Goal: Download file/media

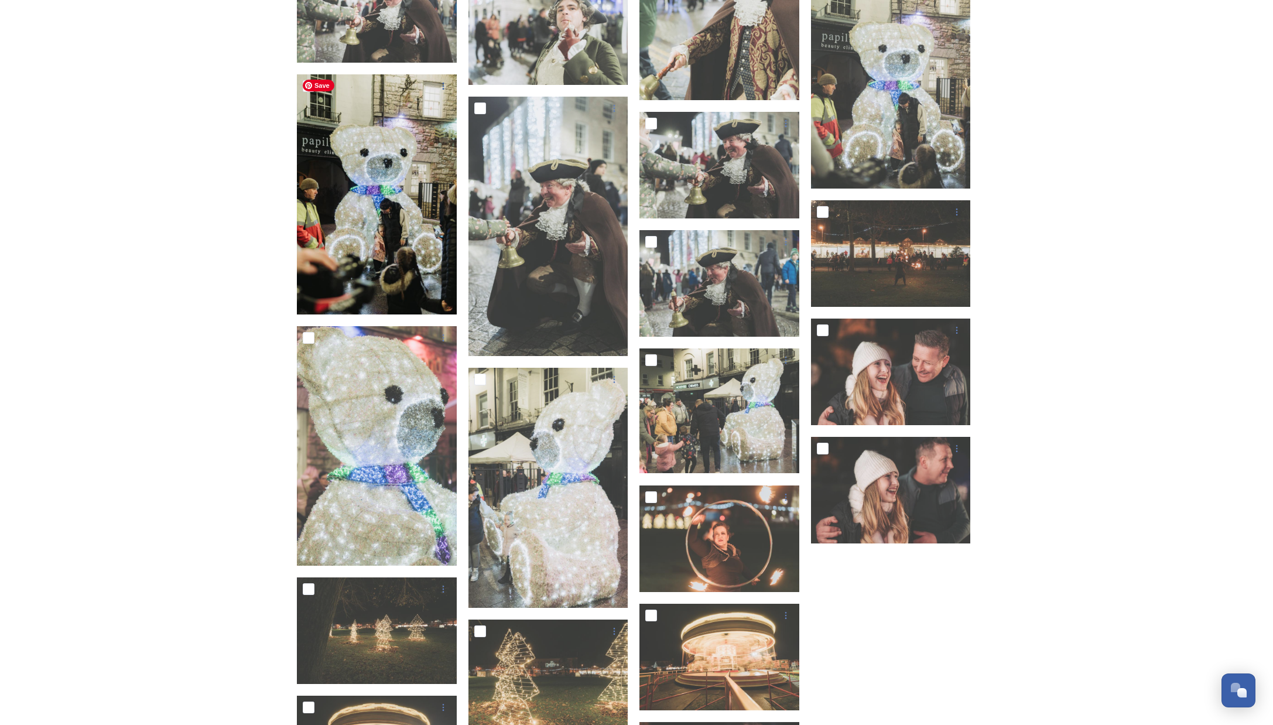
scroll to position [1867, 0]
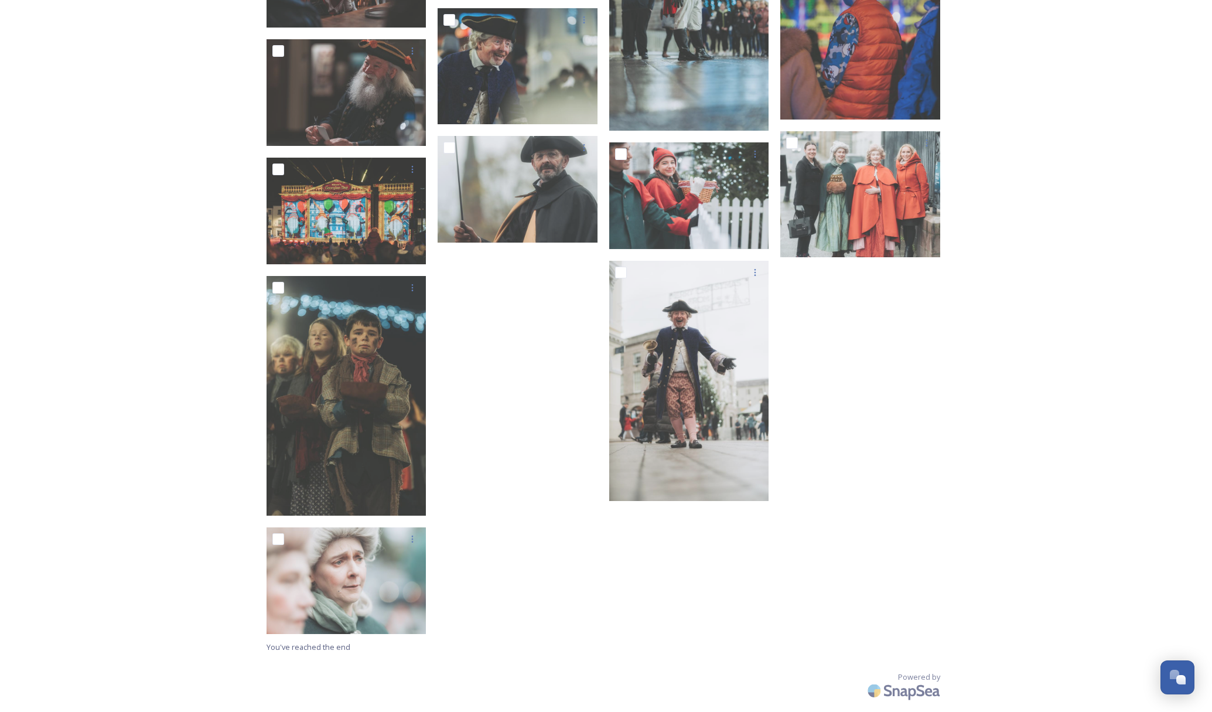
scroll to position [1407, 0]
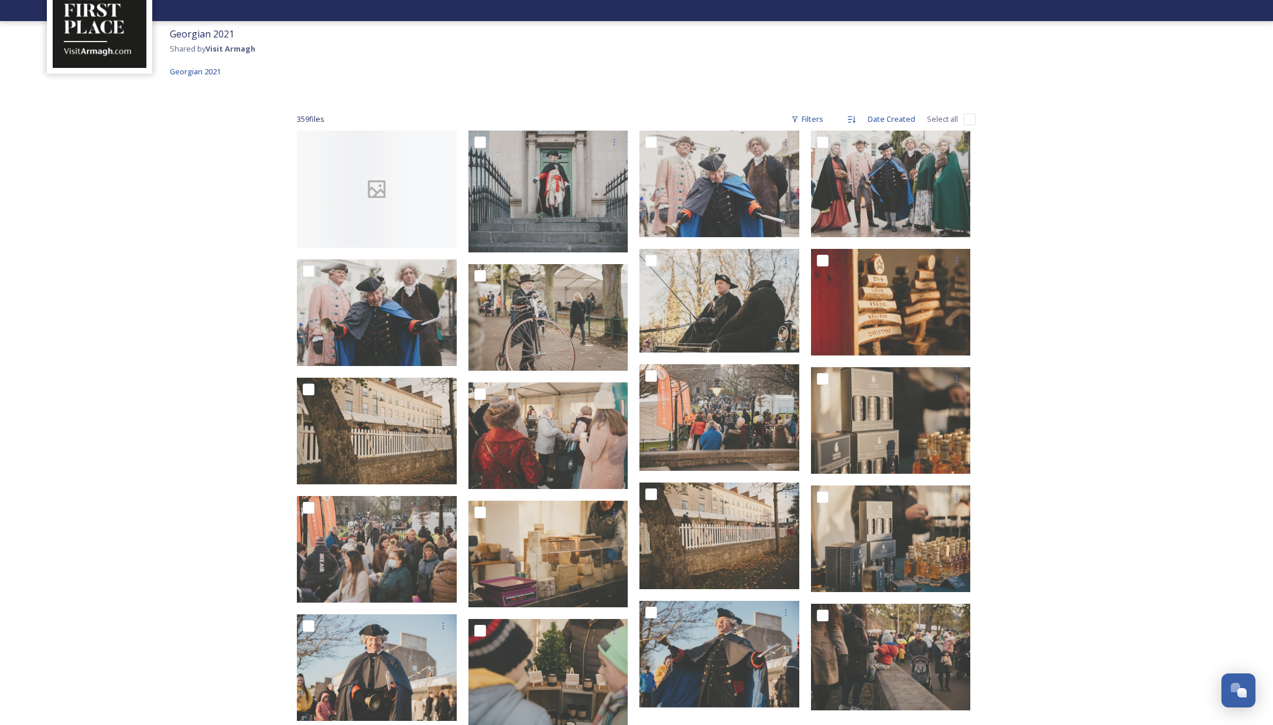
scroll to position [86, 0]
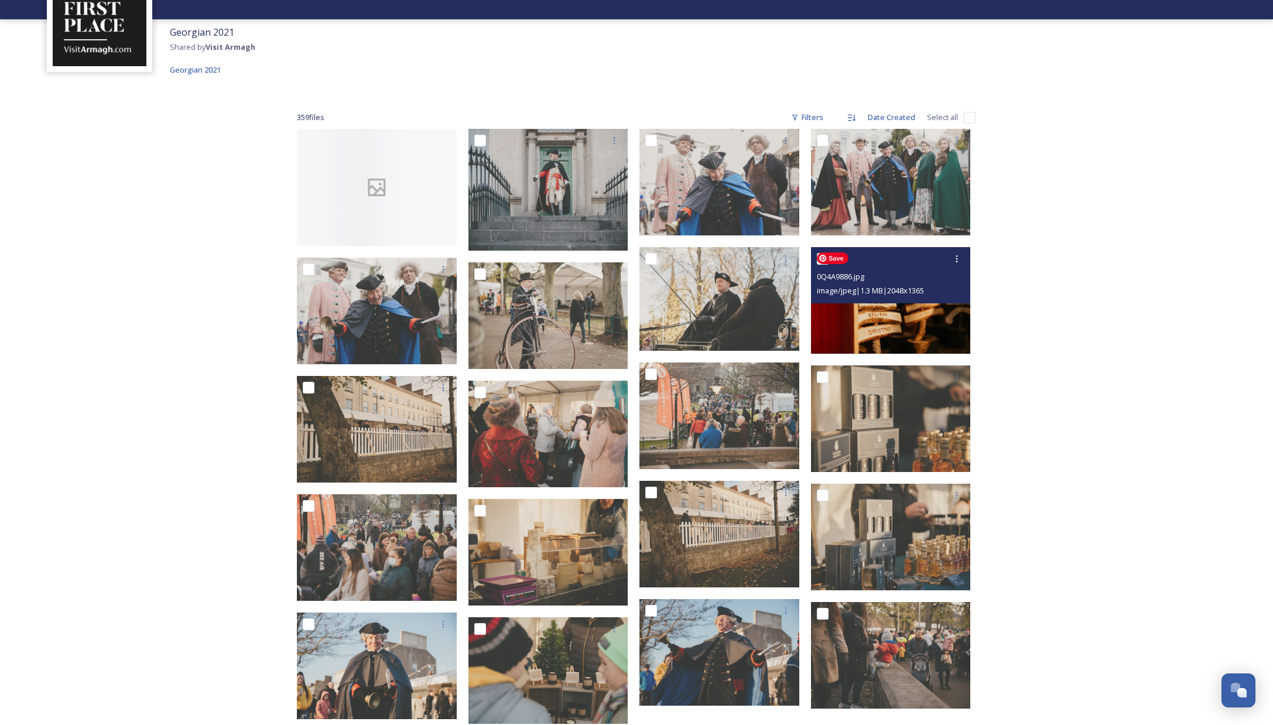
click at [910, 323] on img at bounding box center [891, 300] width 160 height 107
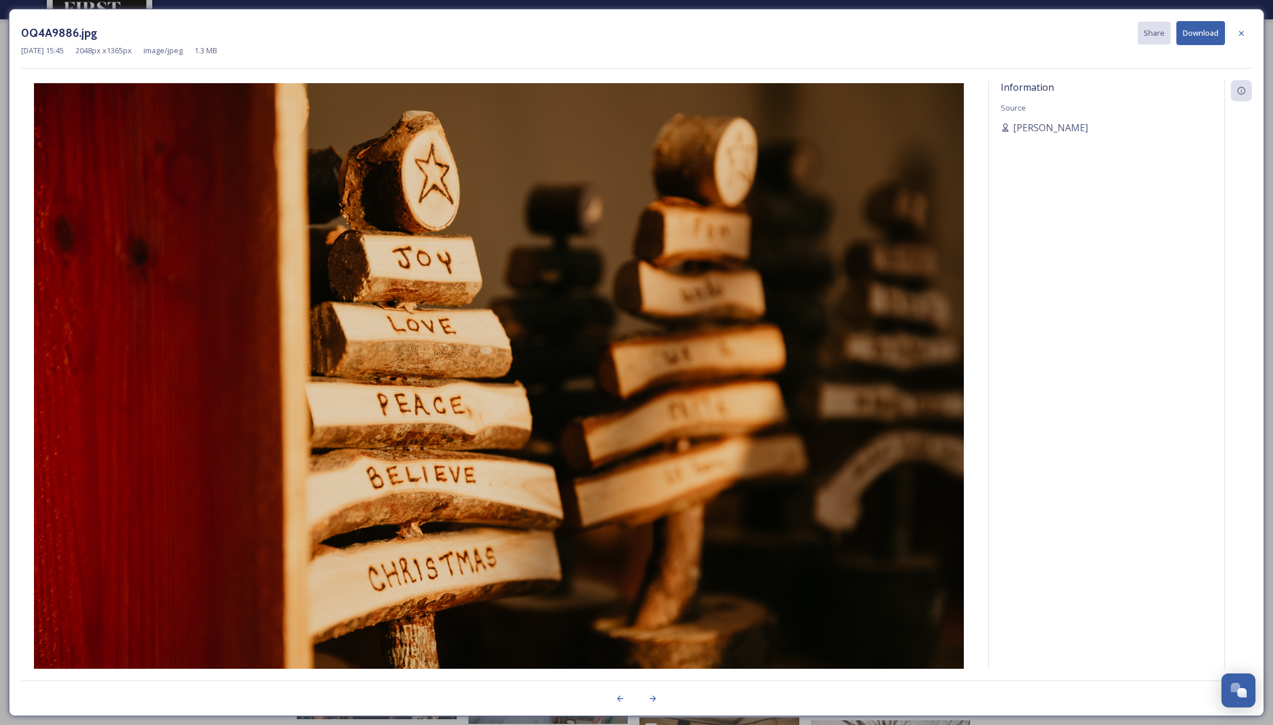
click at [1198, 35] on button "Download" at bounding box center [1201, 33] width 49 height 24
click at [1240, 37] on icon at bounding box center [1241, 33] width 9 height 9
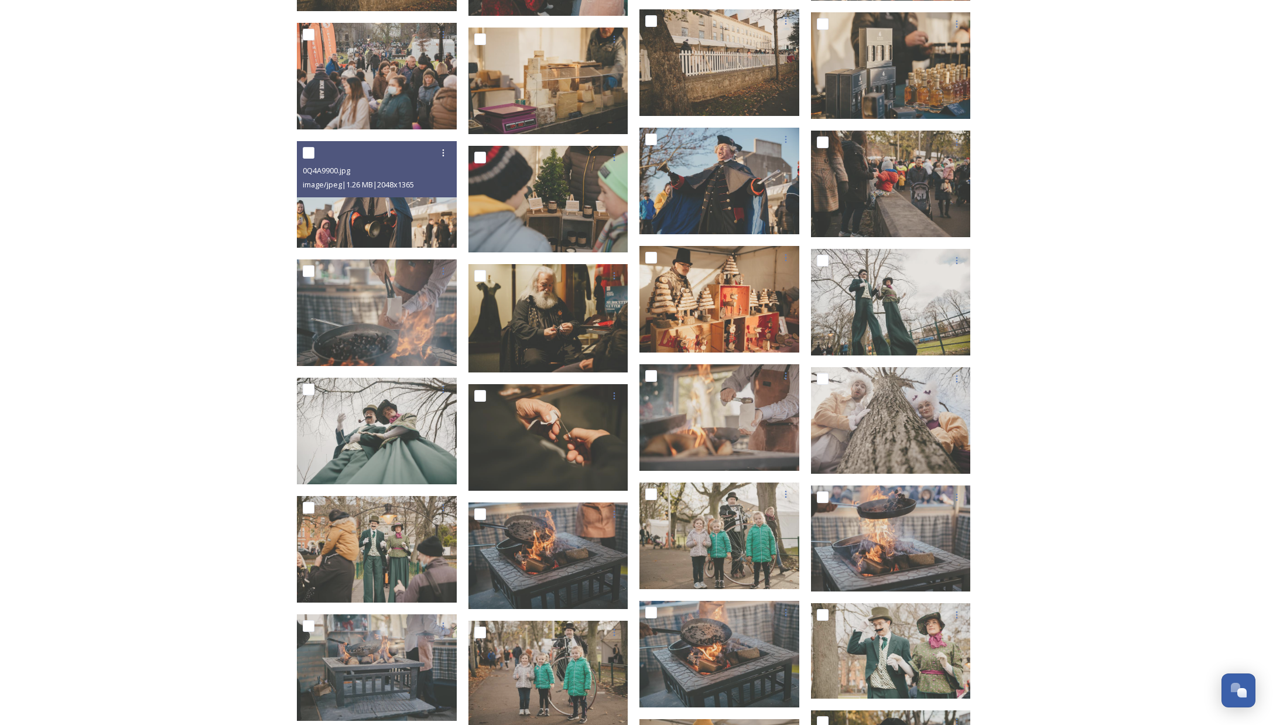
scroll to position [558, 0]
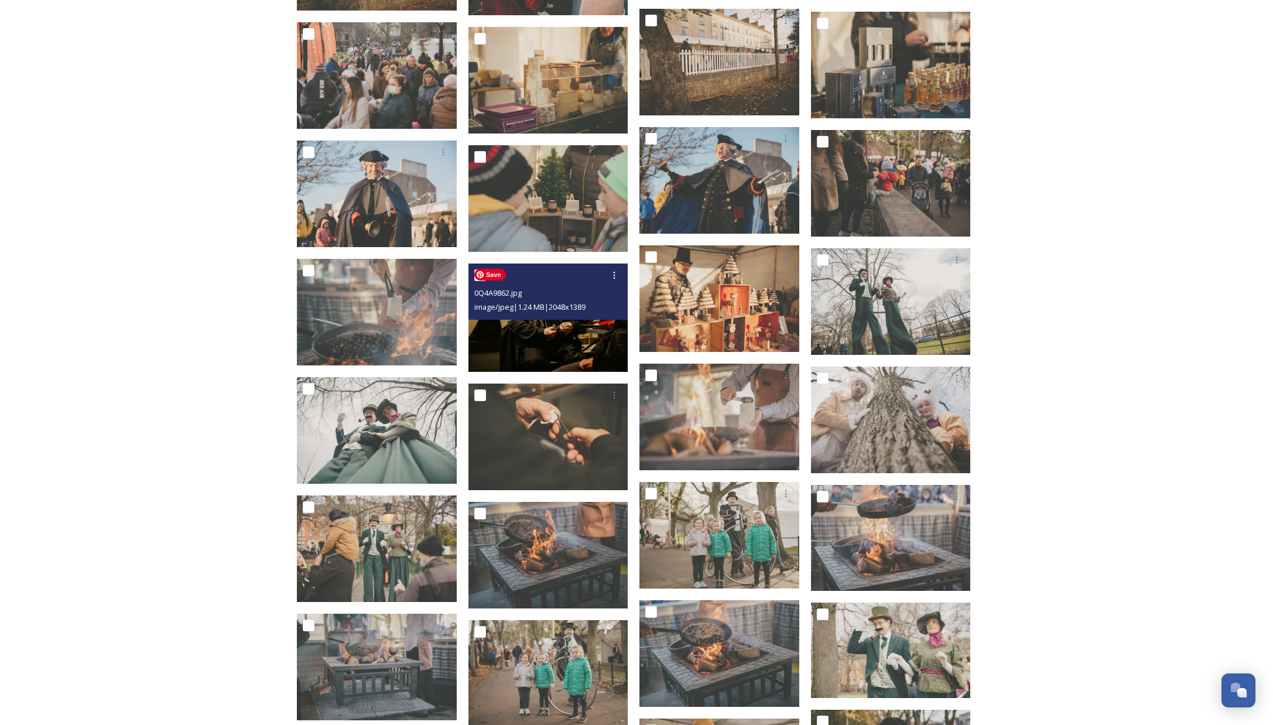
click at [561, 350] on img at bounding box center [549, 318] width 160 height 108
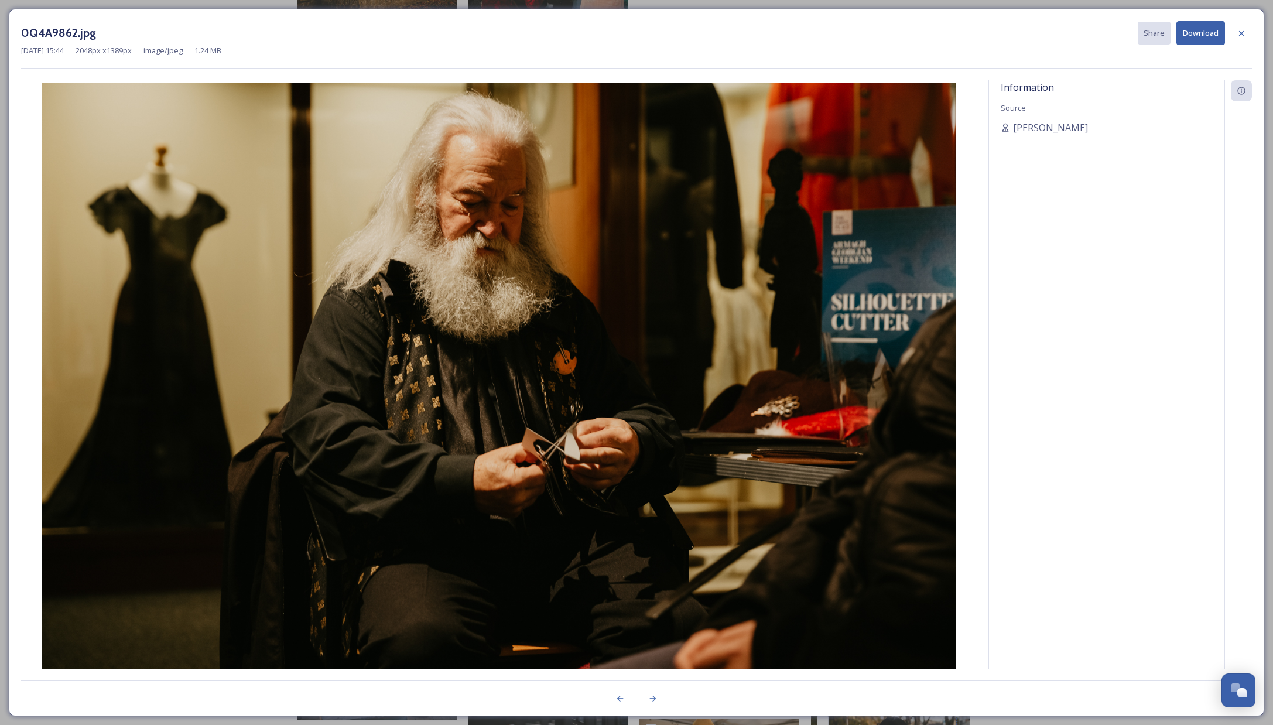
click at [1240, 33] on icon at bounding box center [1241, 32] width 5 height 5
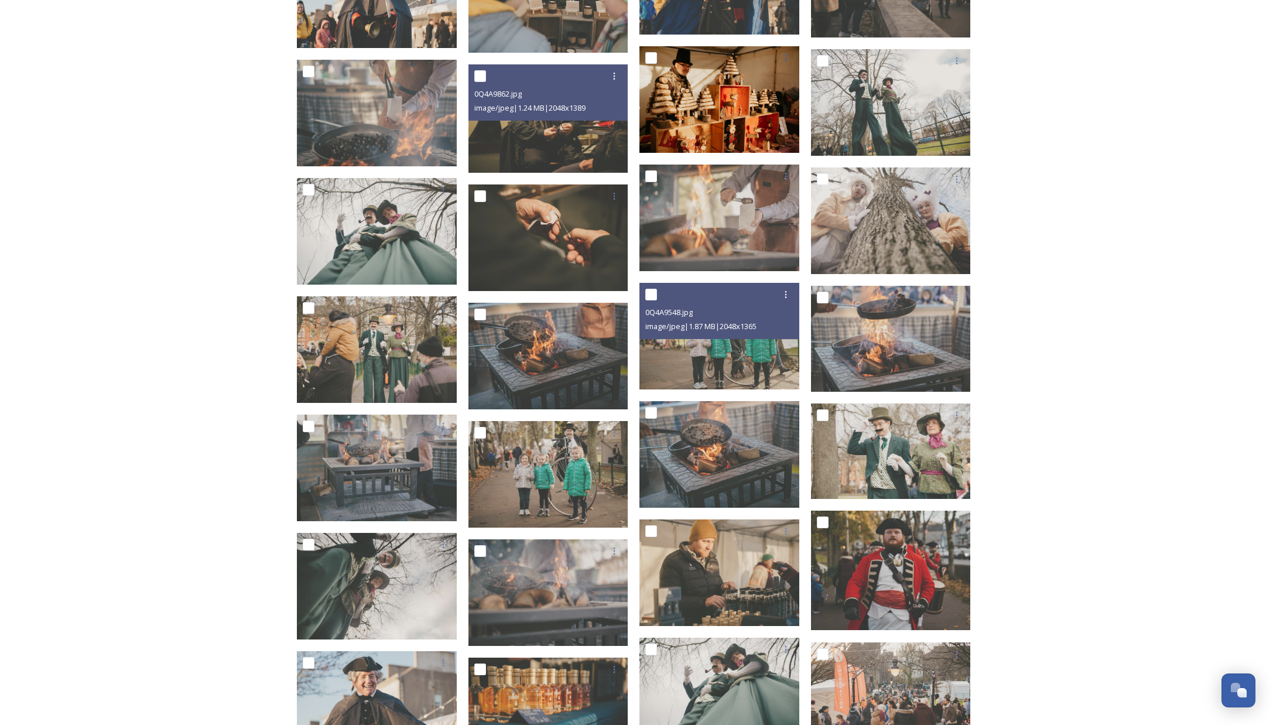
scroll to position [759, 0]
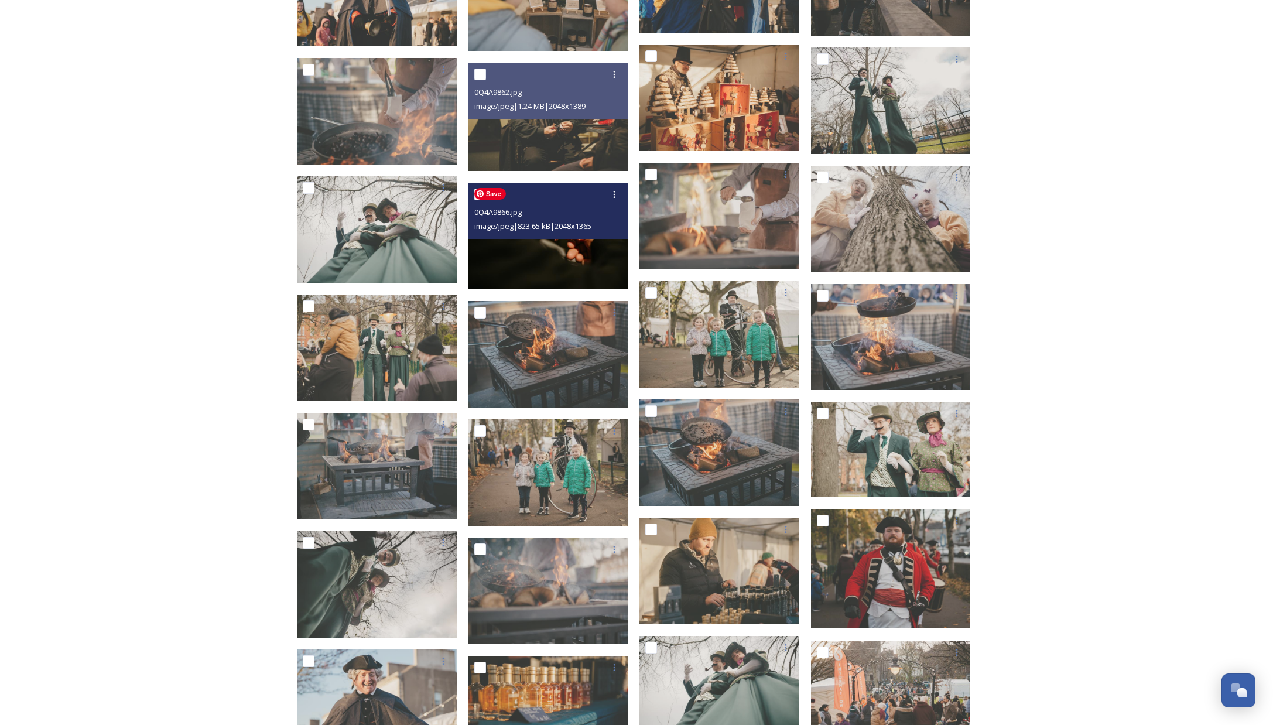
click at [542, 238] on img at bounding box center [549, 236] width 160 height 107
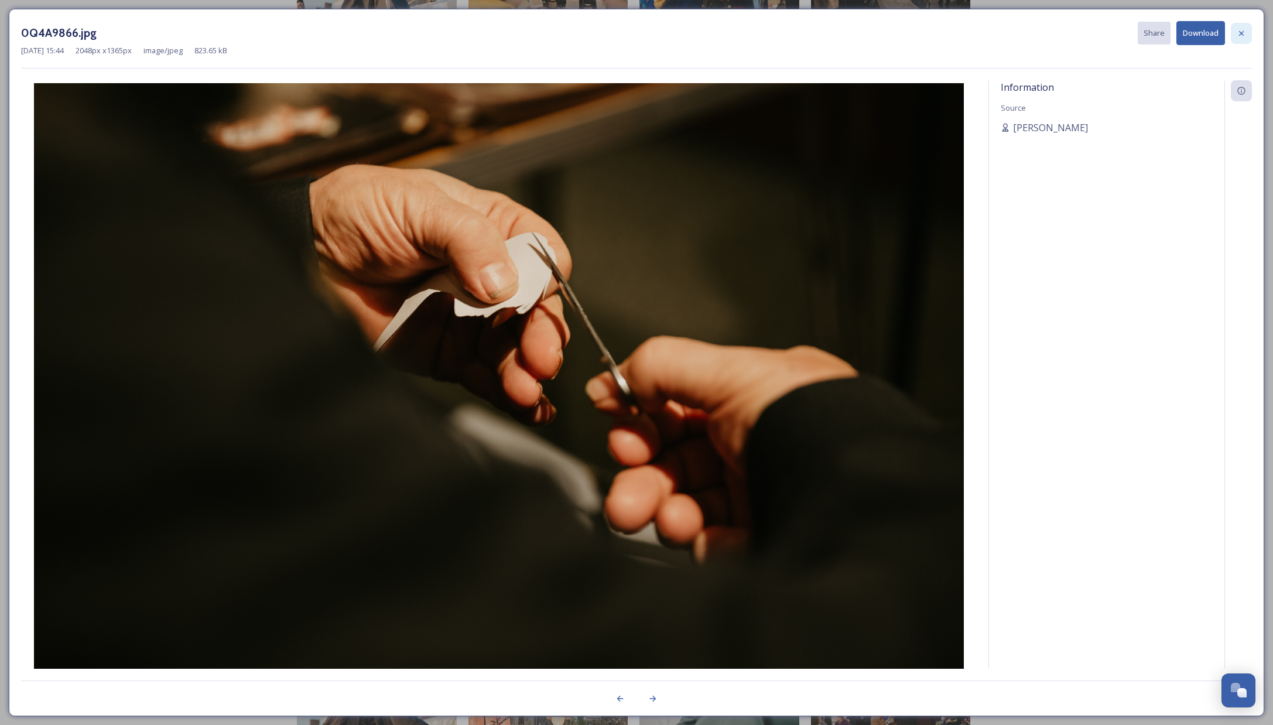
click at [1245, 36] on icon at bounding box center [1241, 33] width 9 height 9
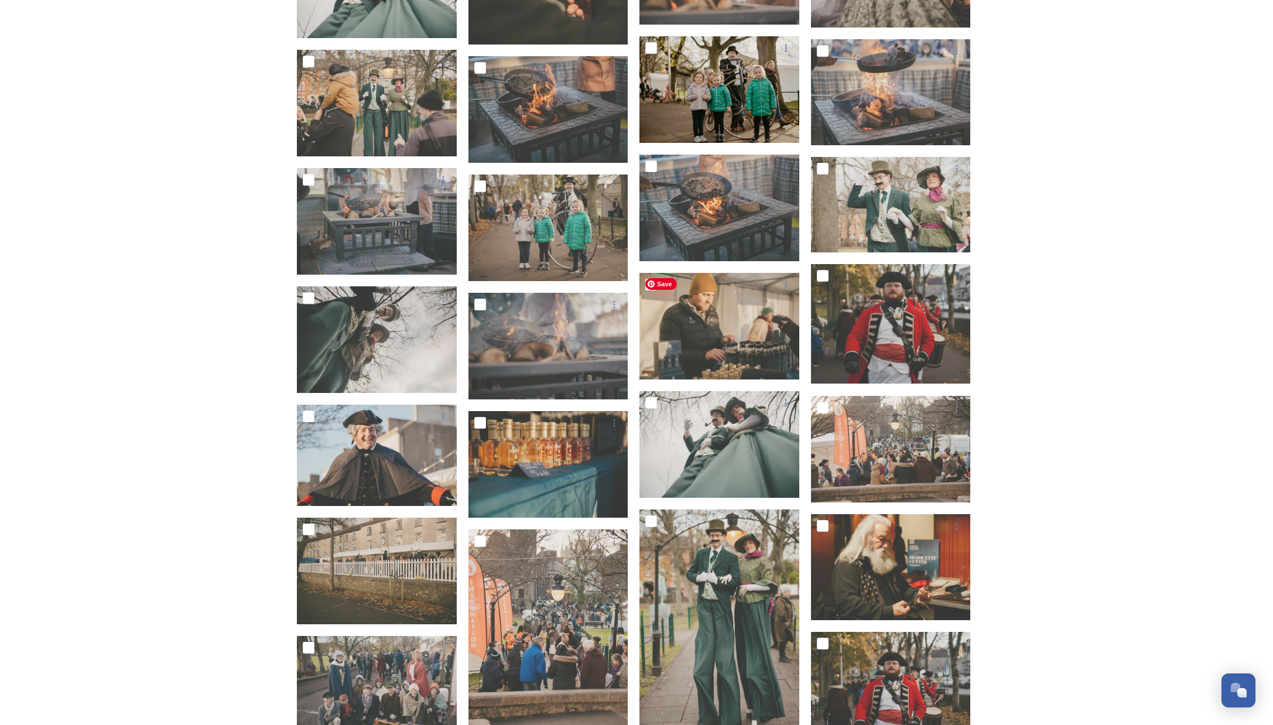
scroll to position [1142, 0]
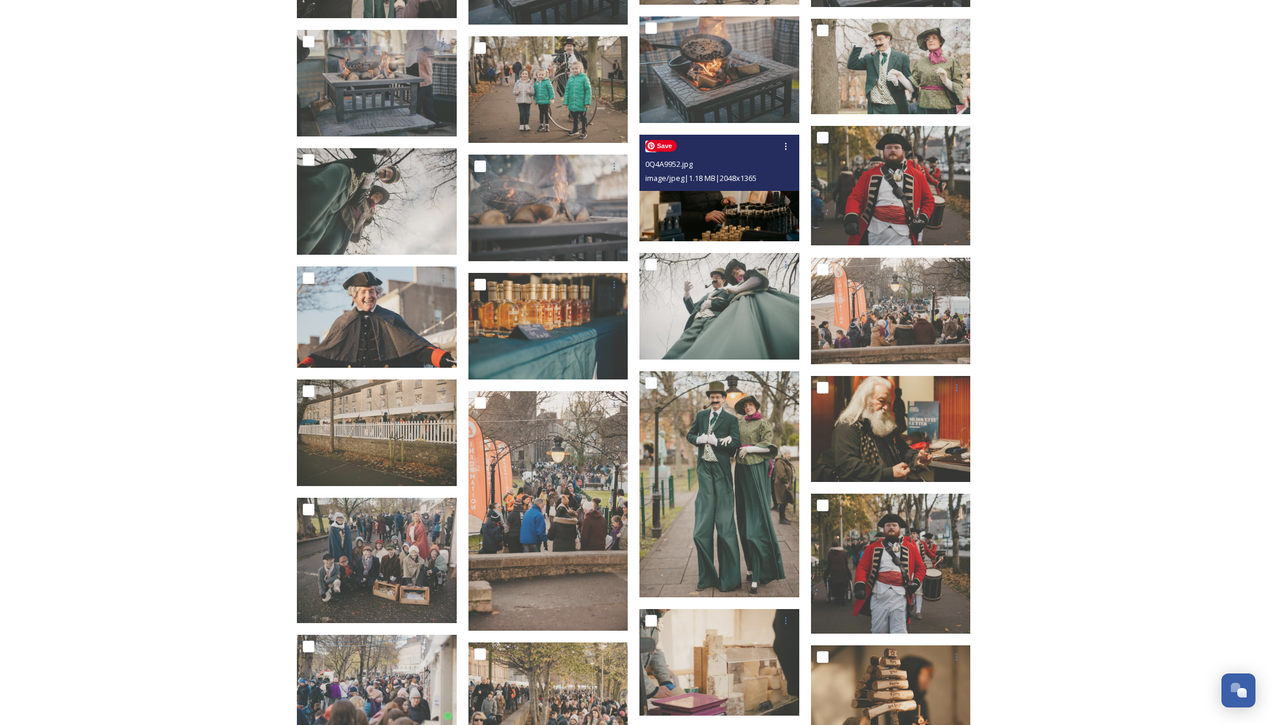
click at [726, 206] on img at bounding box center [720, 188] width 160 height 107
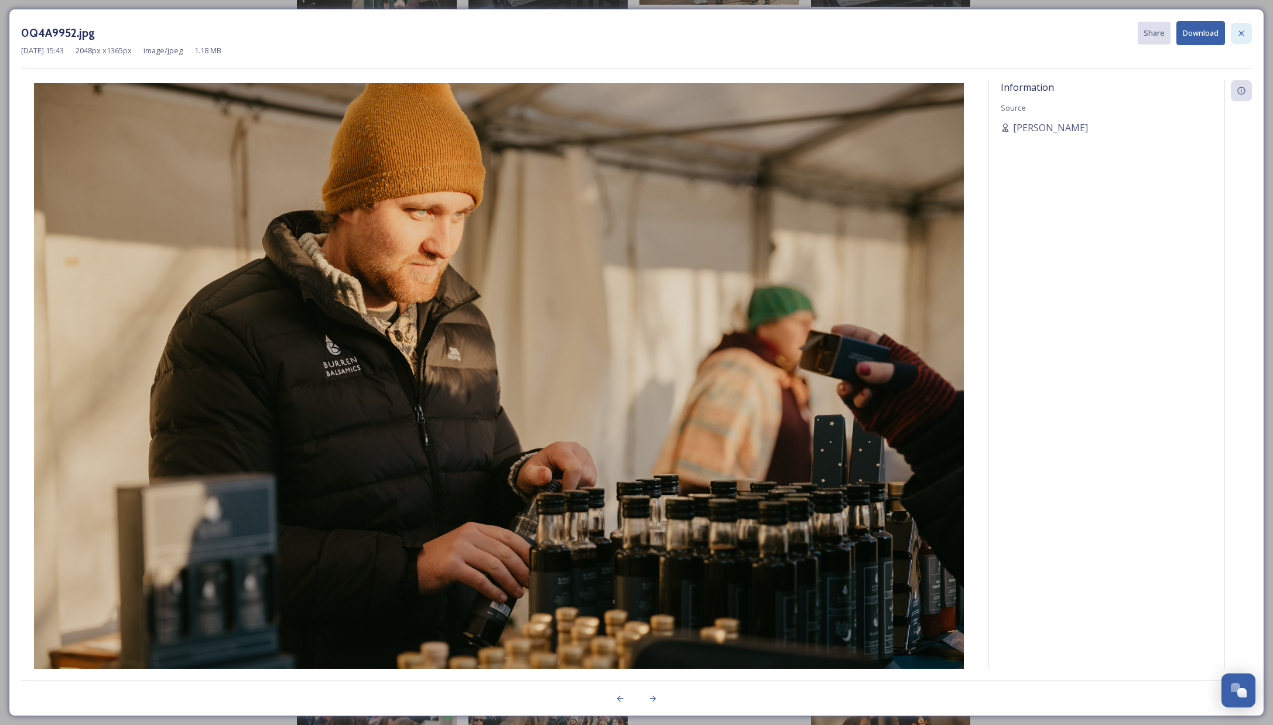
click at [1239, 33] on icon at bounding box center [1241, 33] width 9 height 9
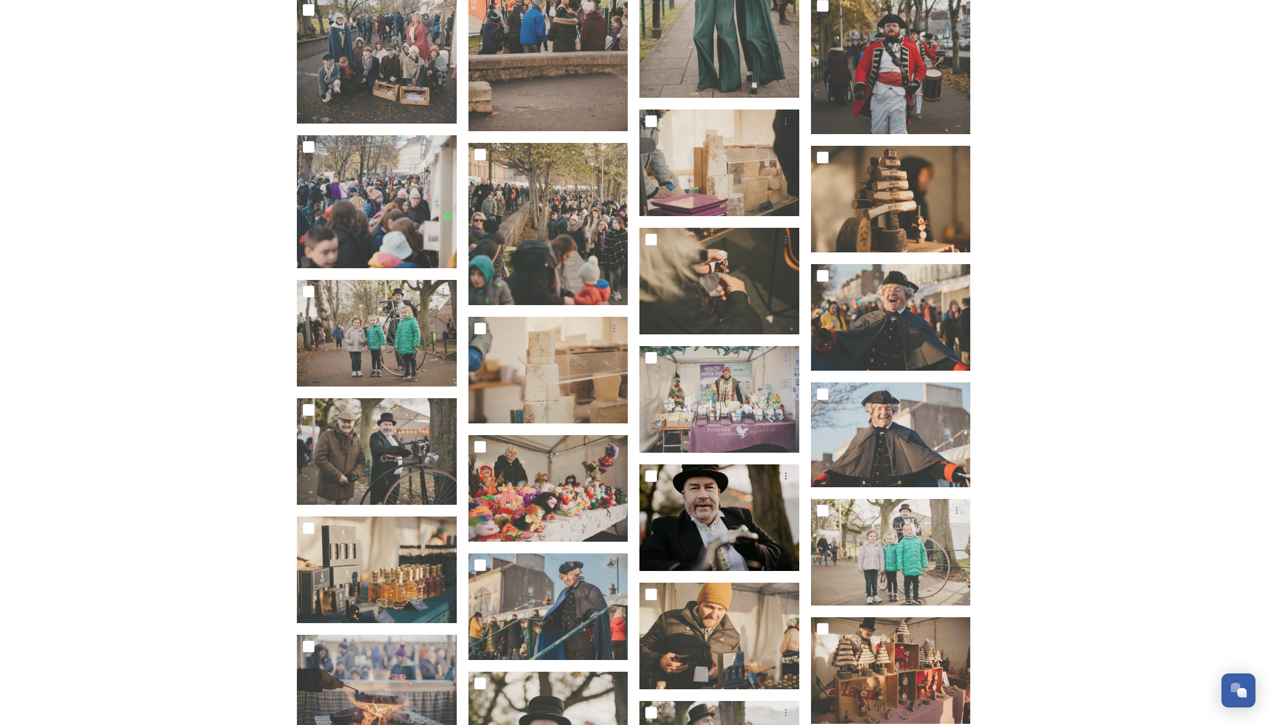
scroll to position [1645, 0]
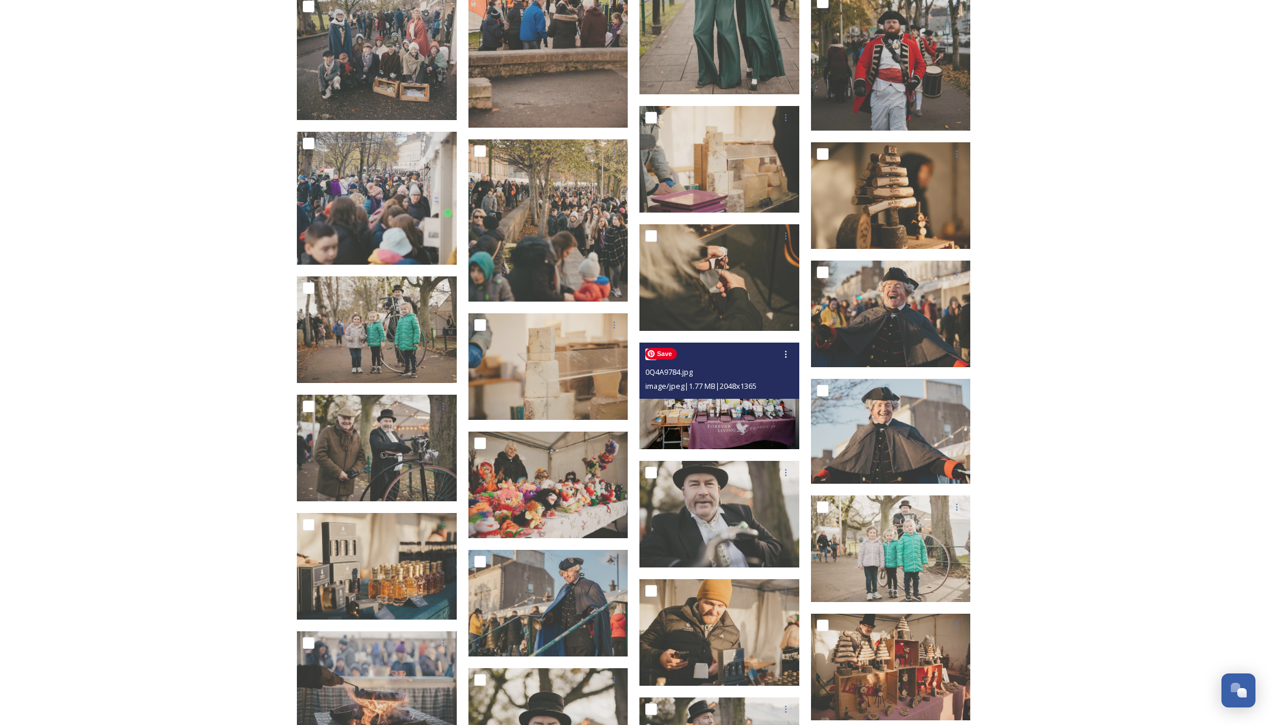
click at [742, 417] on img at bounding box center [720, 396] width 160 height 107
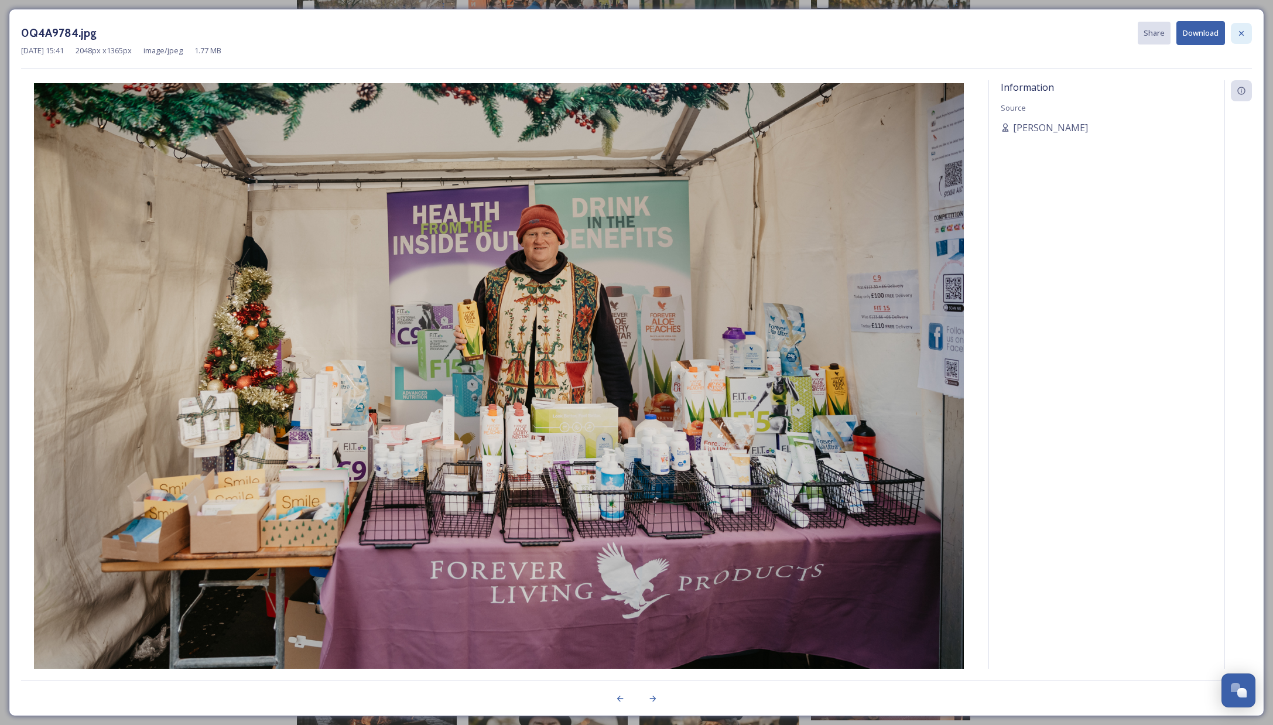
click at [1248, 37] on div at bounding box center [1241, 33] width 21 height 21
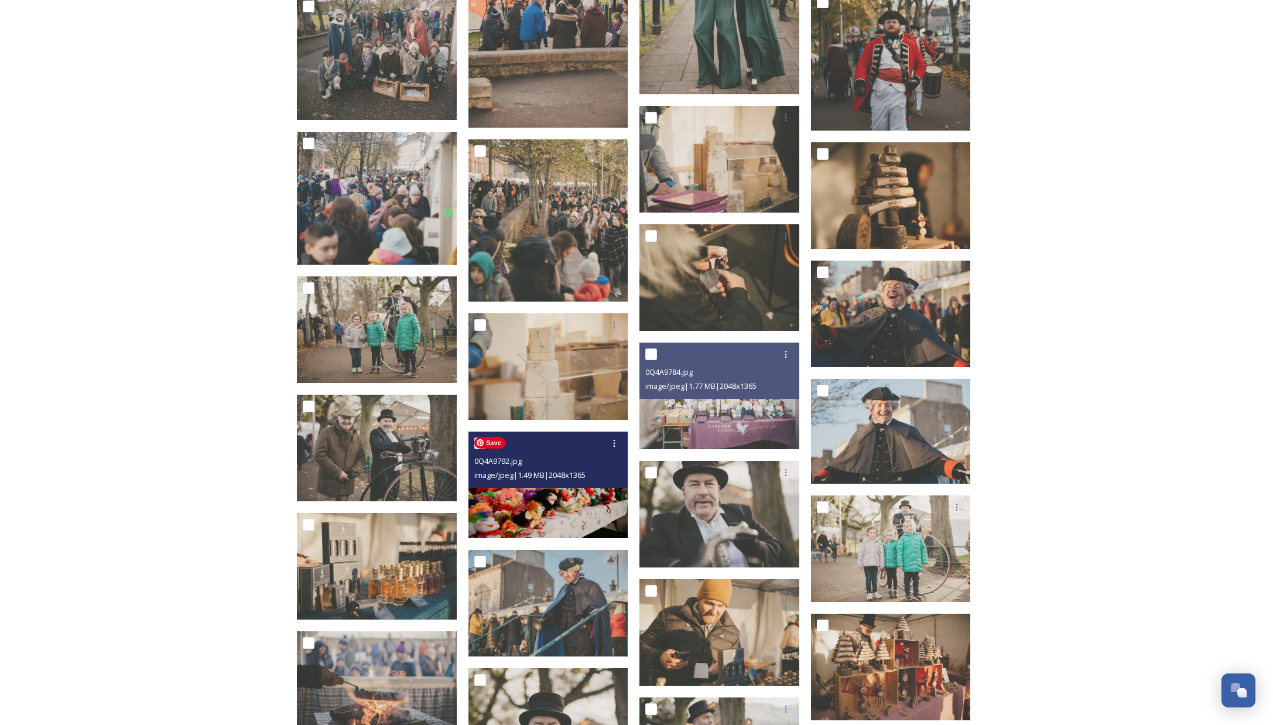
click at [563, 520] on img at bounding box center [549, 485] width 160 height 107
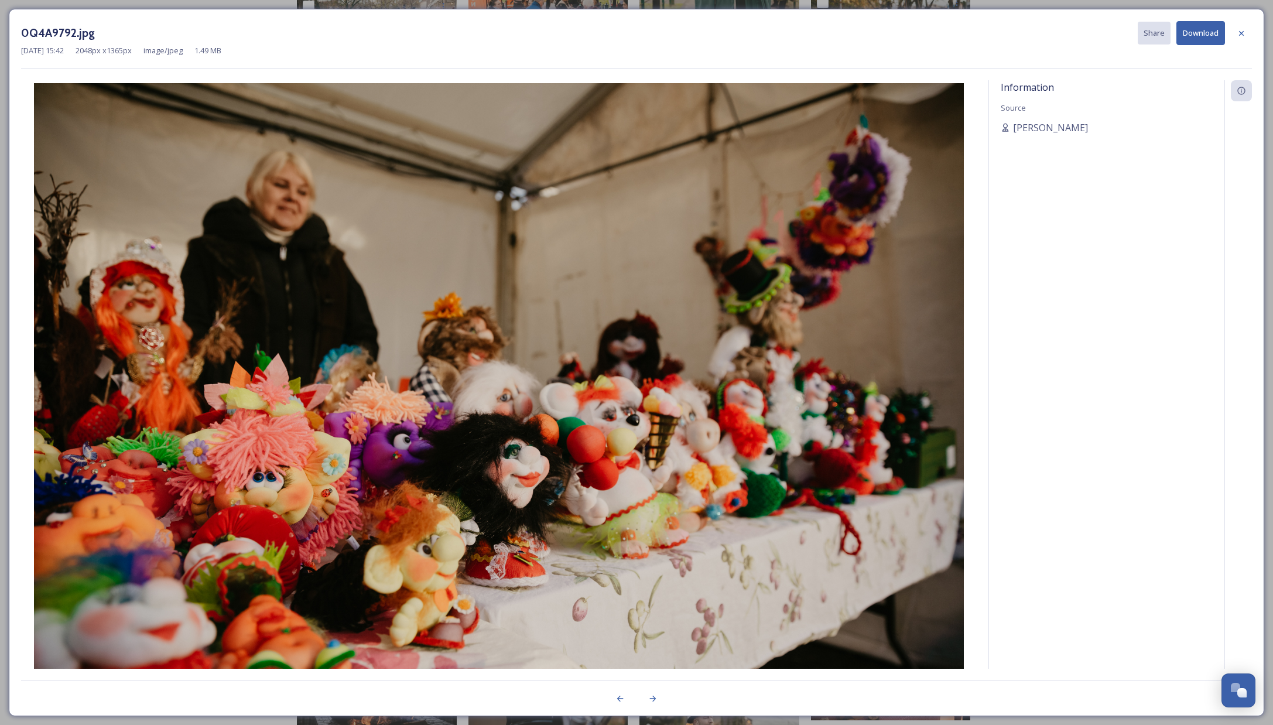
click at [1238, 32] on icon at bounding box center [1241, 33] width 9 height 9
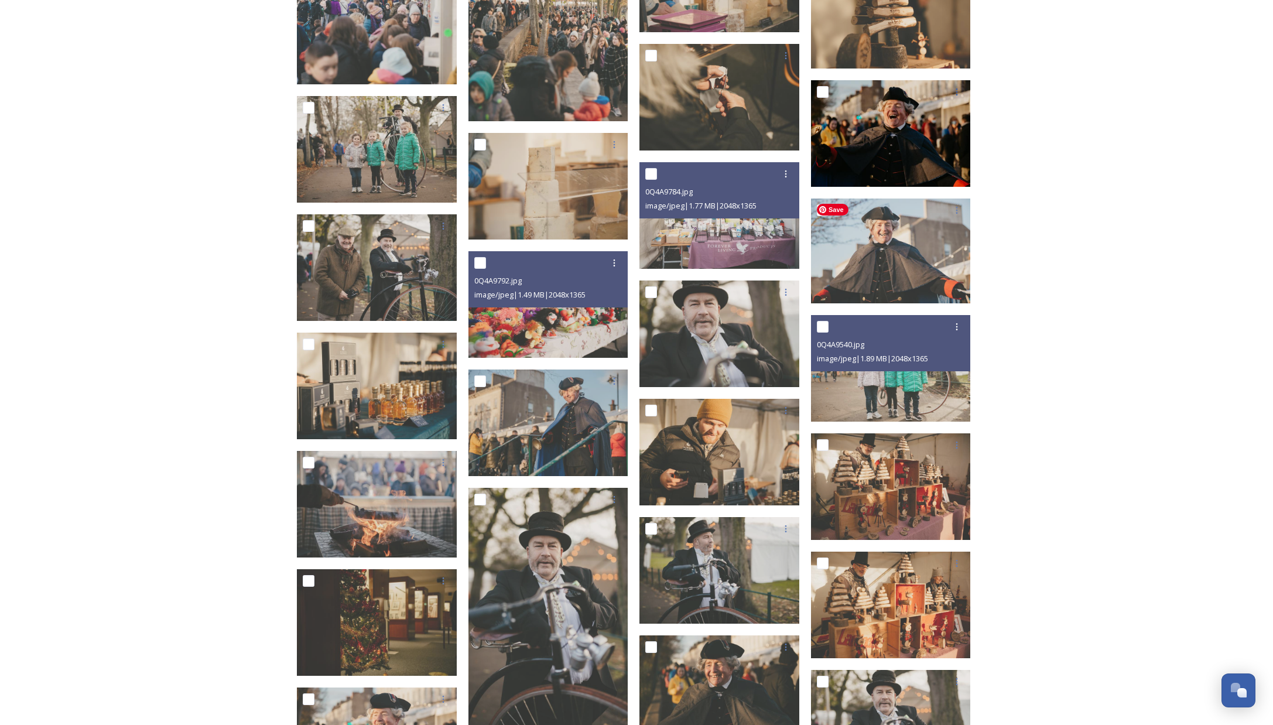
scroll to position [1830, 0]
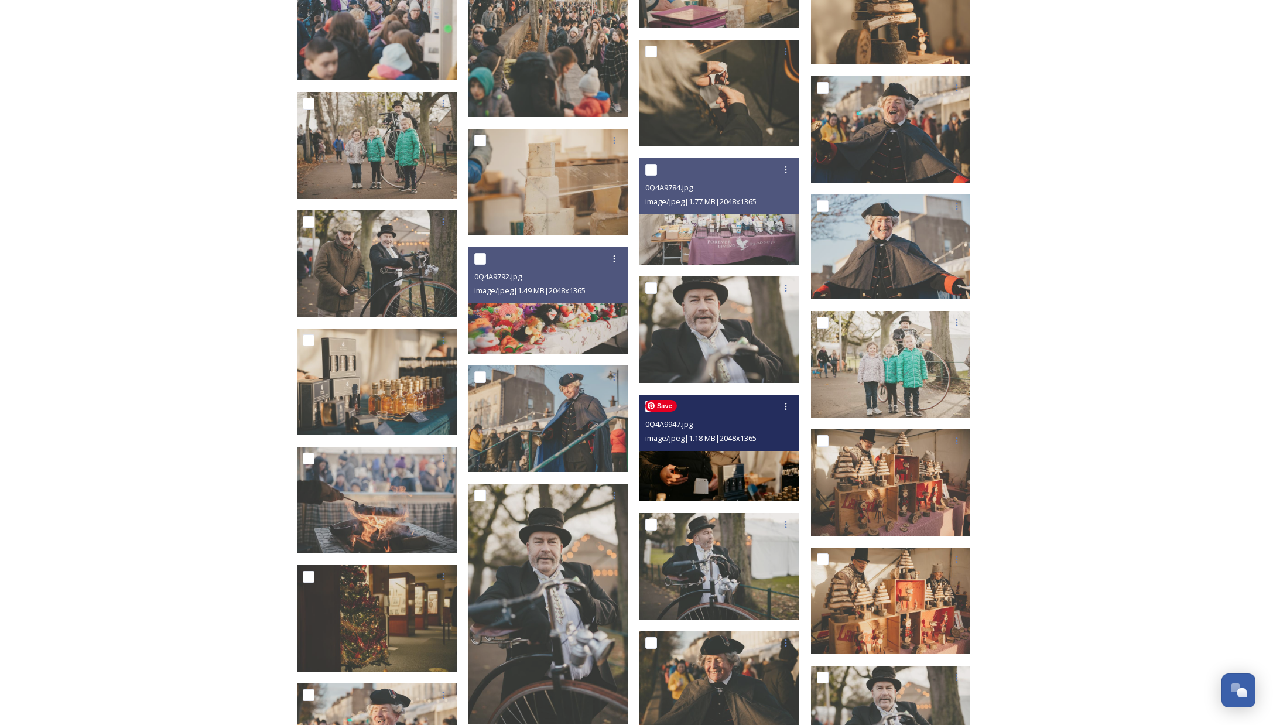
click at [726, 478] on img at bounding box center [720, 448] width 160 height 107
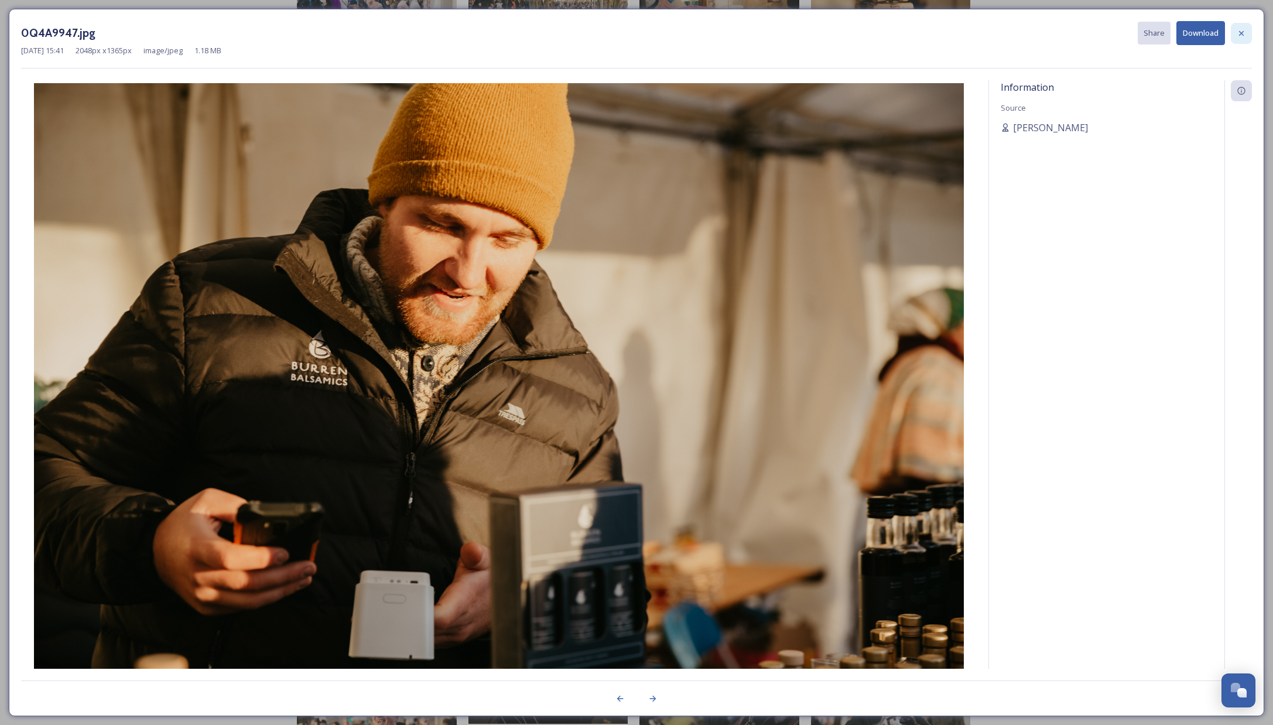
click at [1237, 31] on icon at bounding box center [1241, 33] width 9 height 9
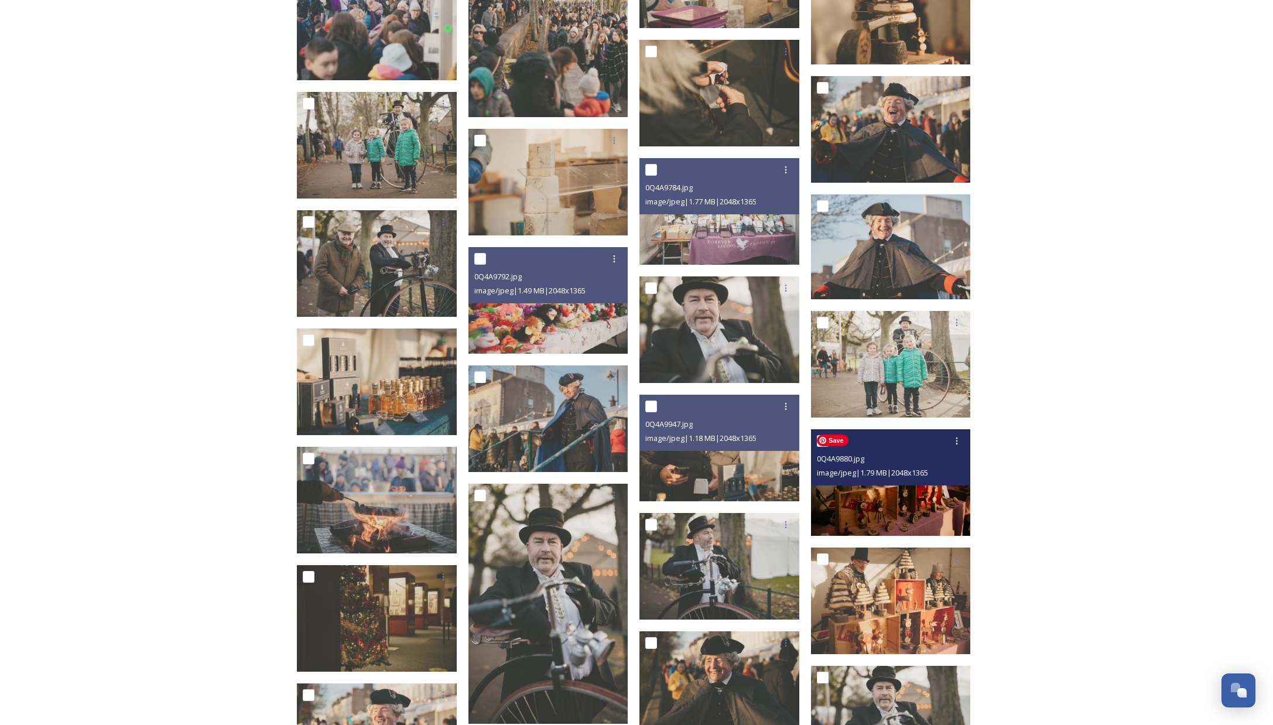
click at [900, 508] on img at bounding box center [891, 482] width 160 height 107
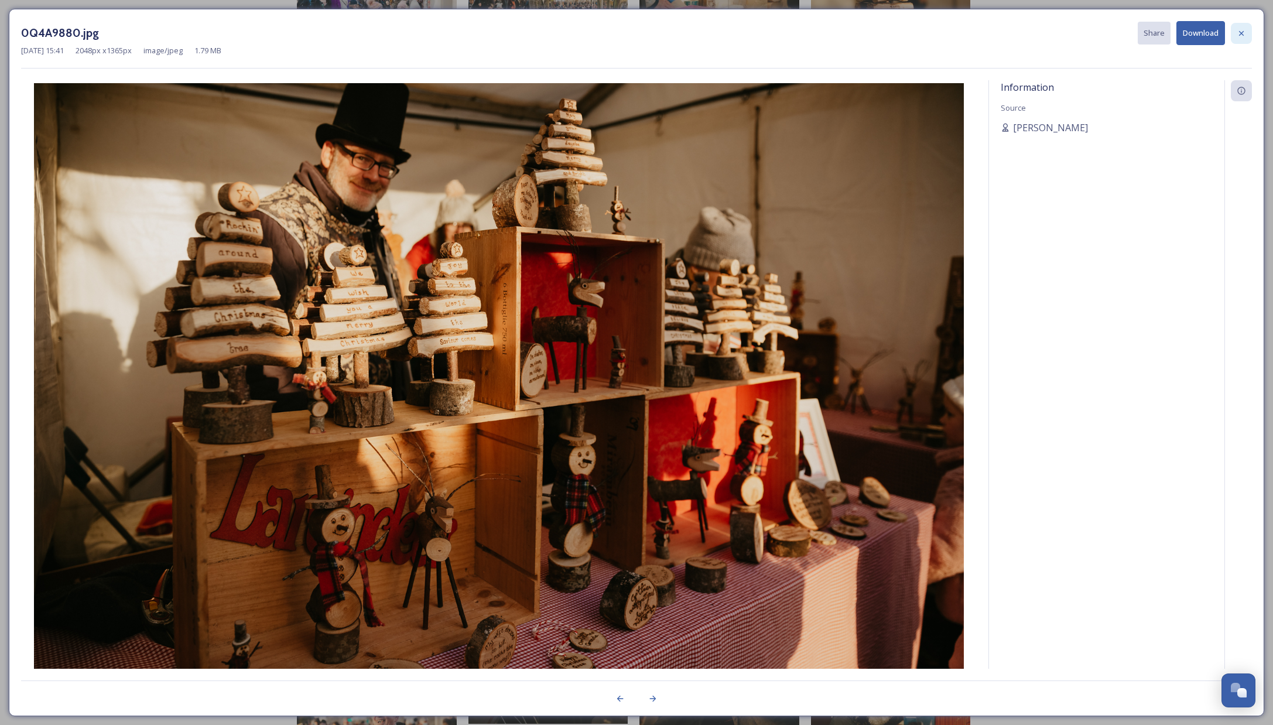
click at [1245, 32] on icon at bounding box center [1241, 33] width 9 height 9
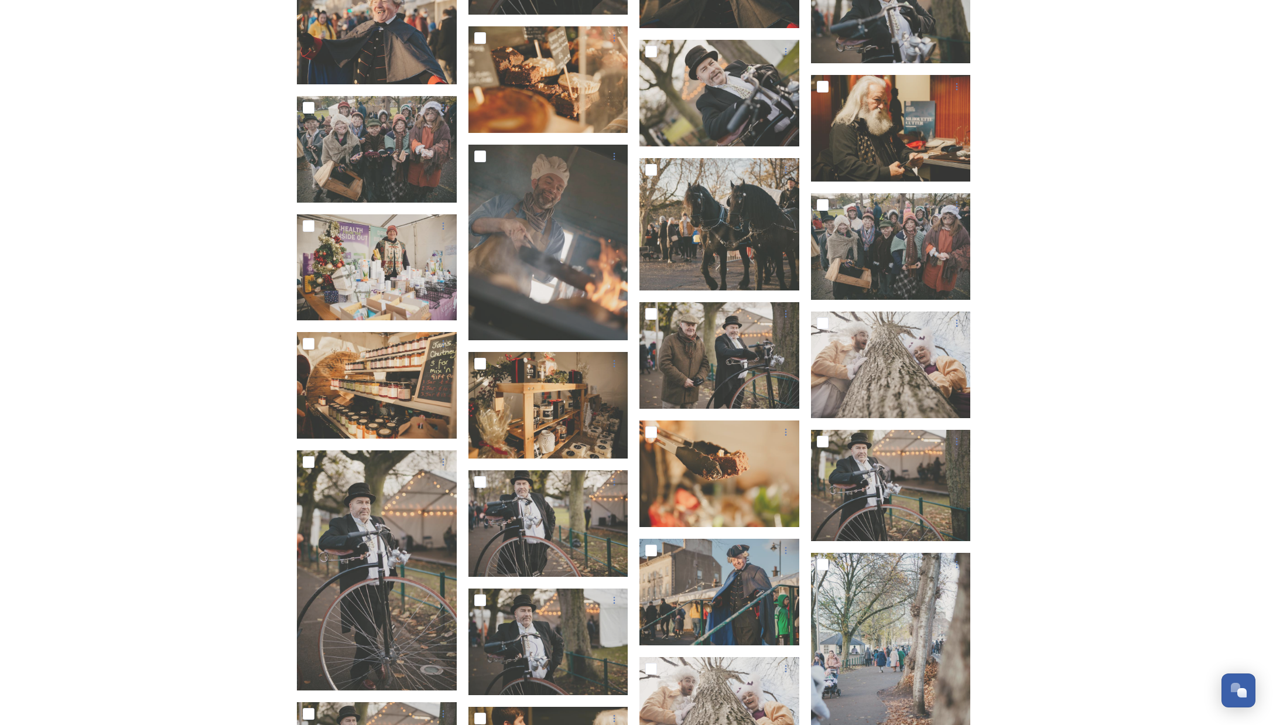
scroll to position [2544, 0]
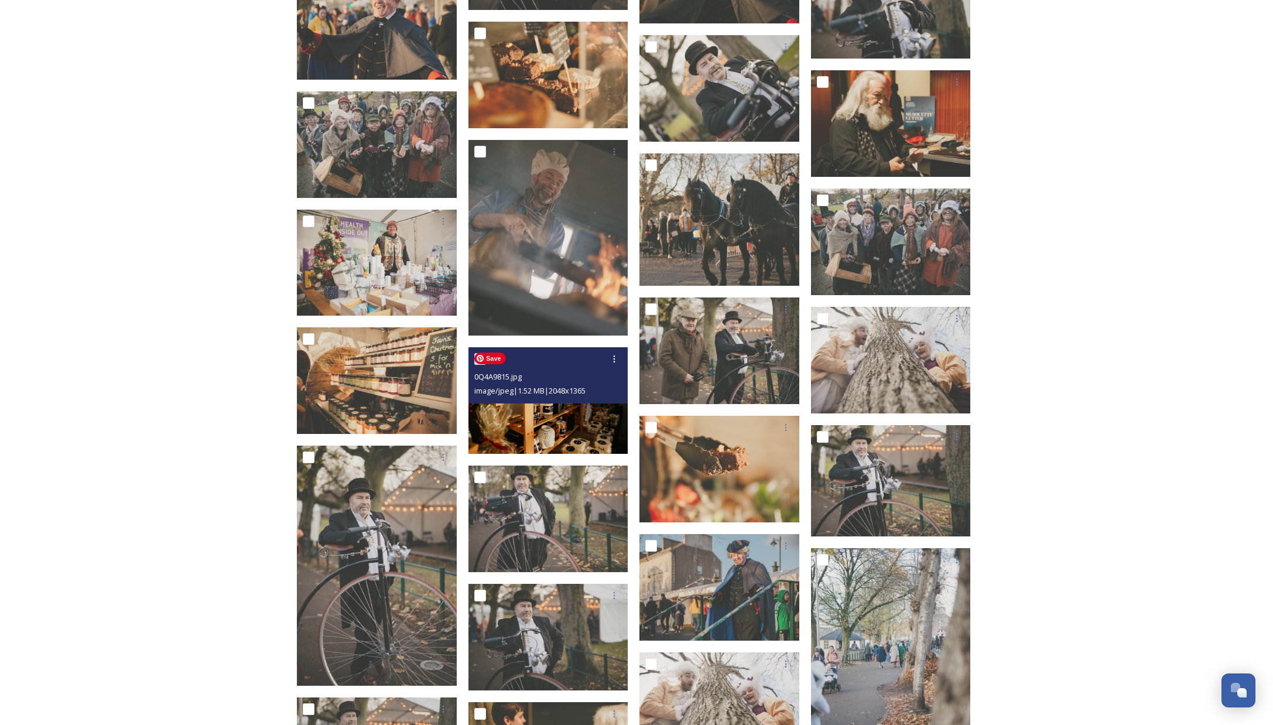
click at [563, 428] on img at bounding box center [549, 400] width 160 height 107
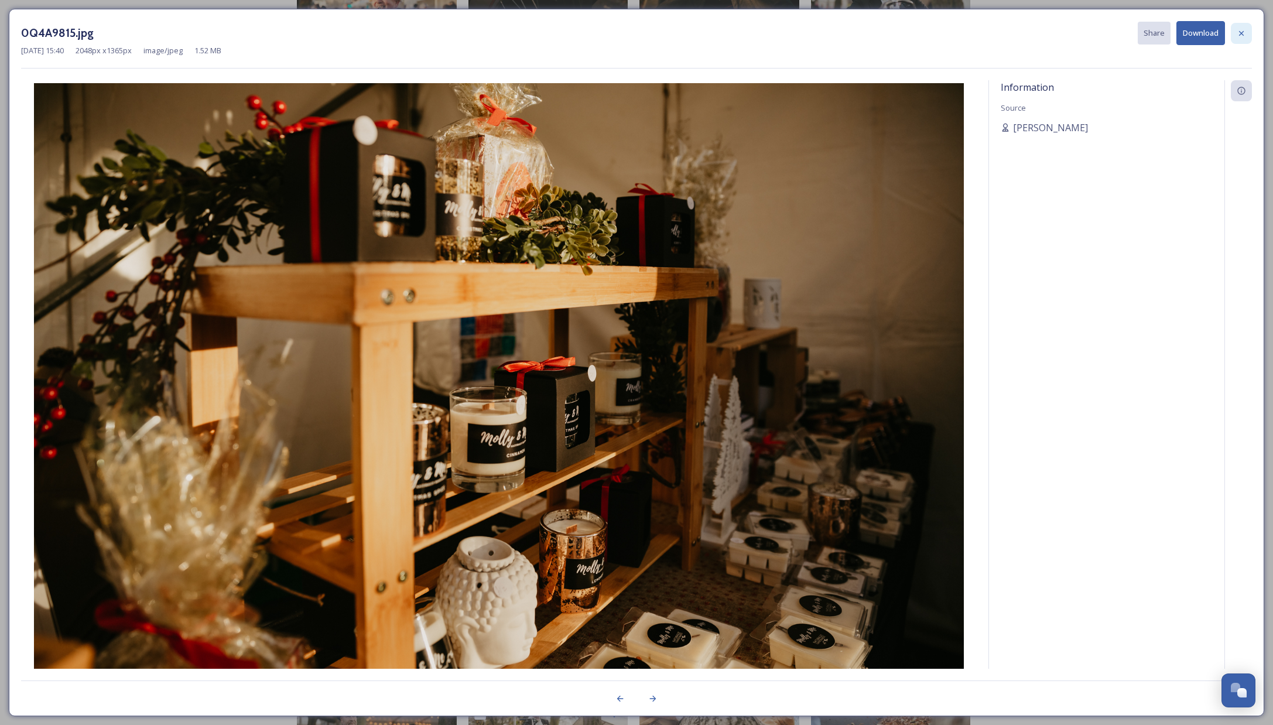
click at [1239, 32] on icon at bounding box center [1241, 33] width 9 height 9
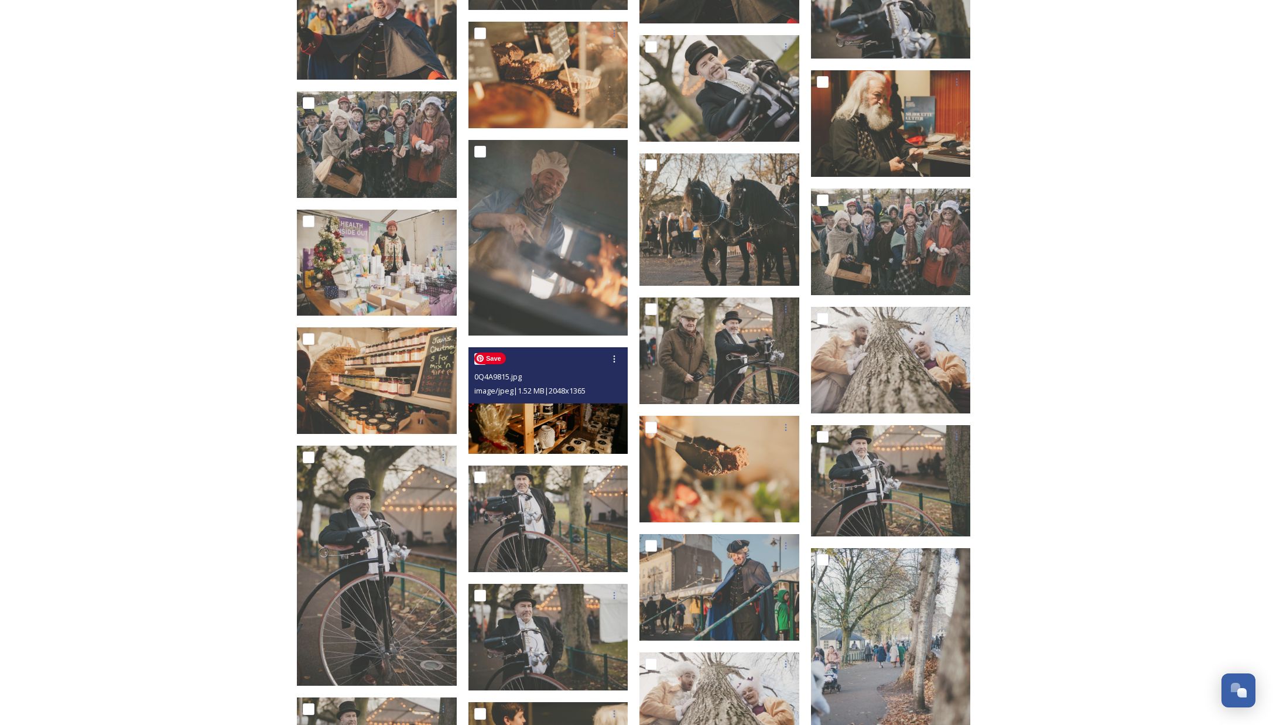
click at [561, 430] on img at bounding box center [549, 400] width 160 height 107
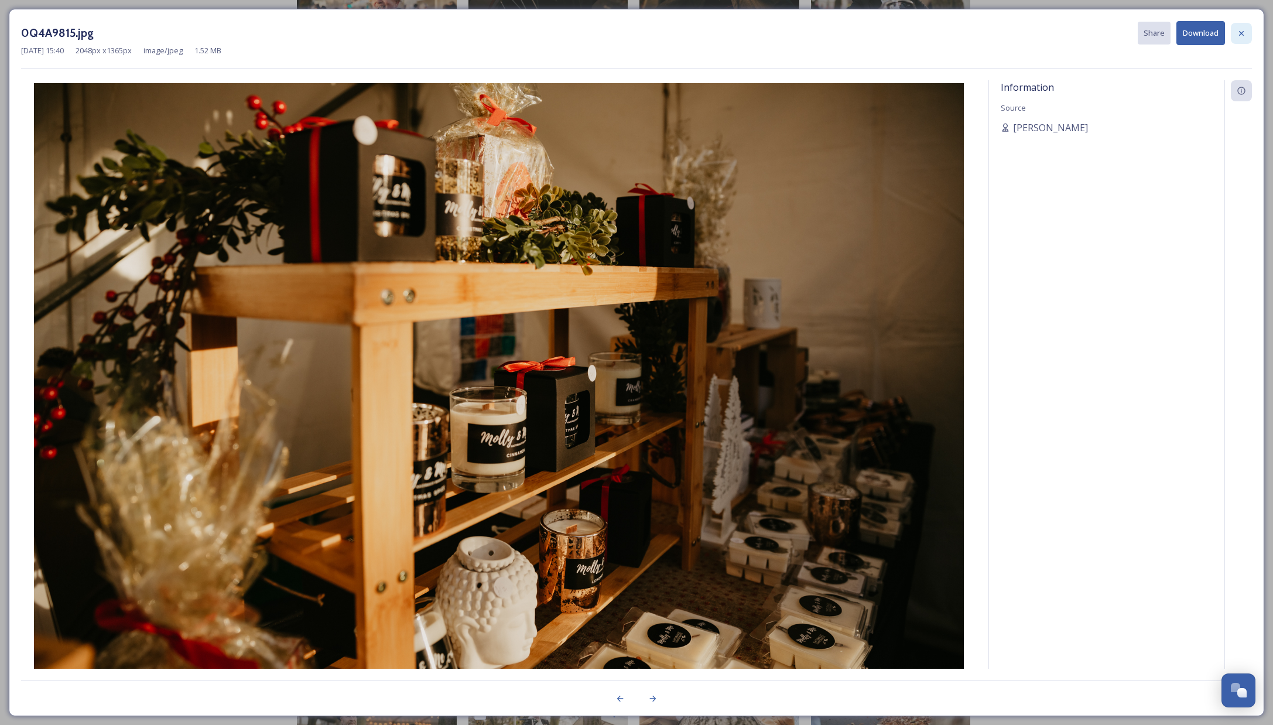
click at [1236, 34] on div at bounding box center [1241, 33] width 21 height 21
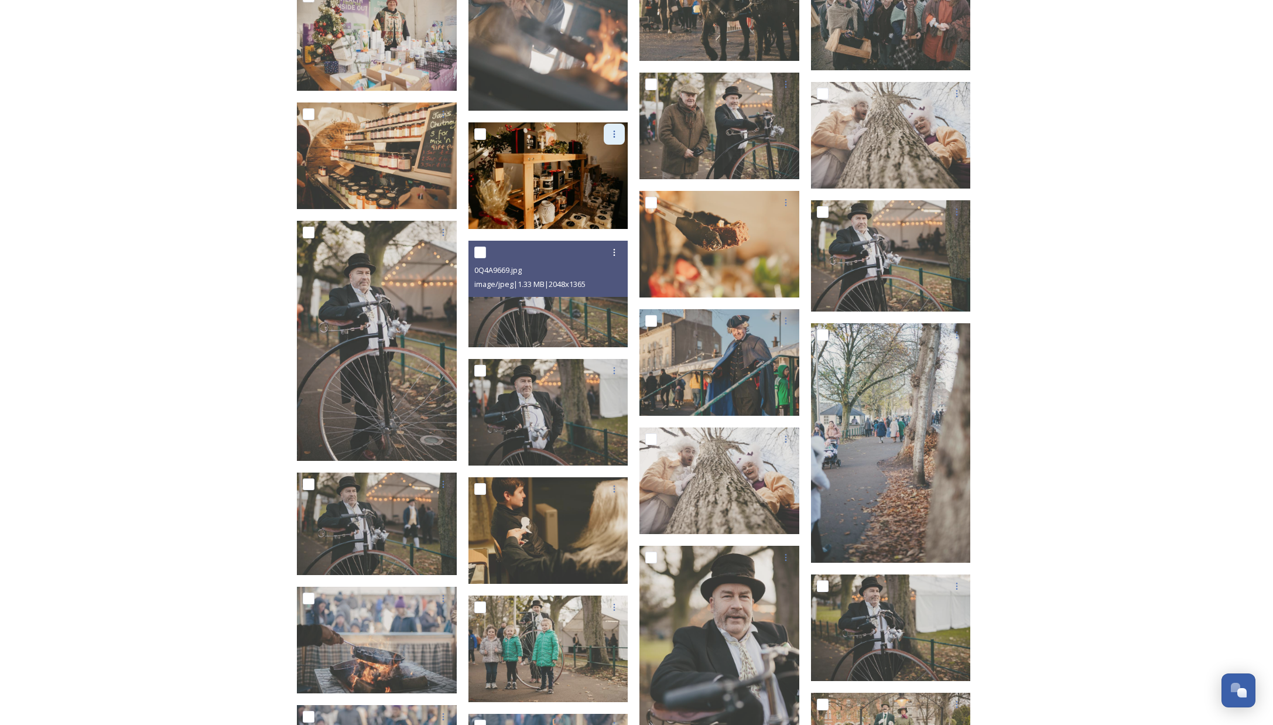
scroll to position [2770, 0]
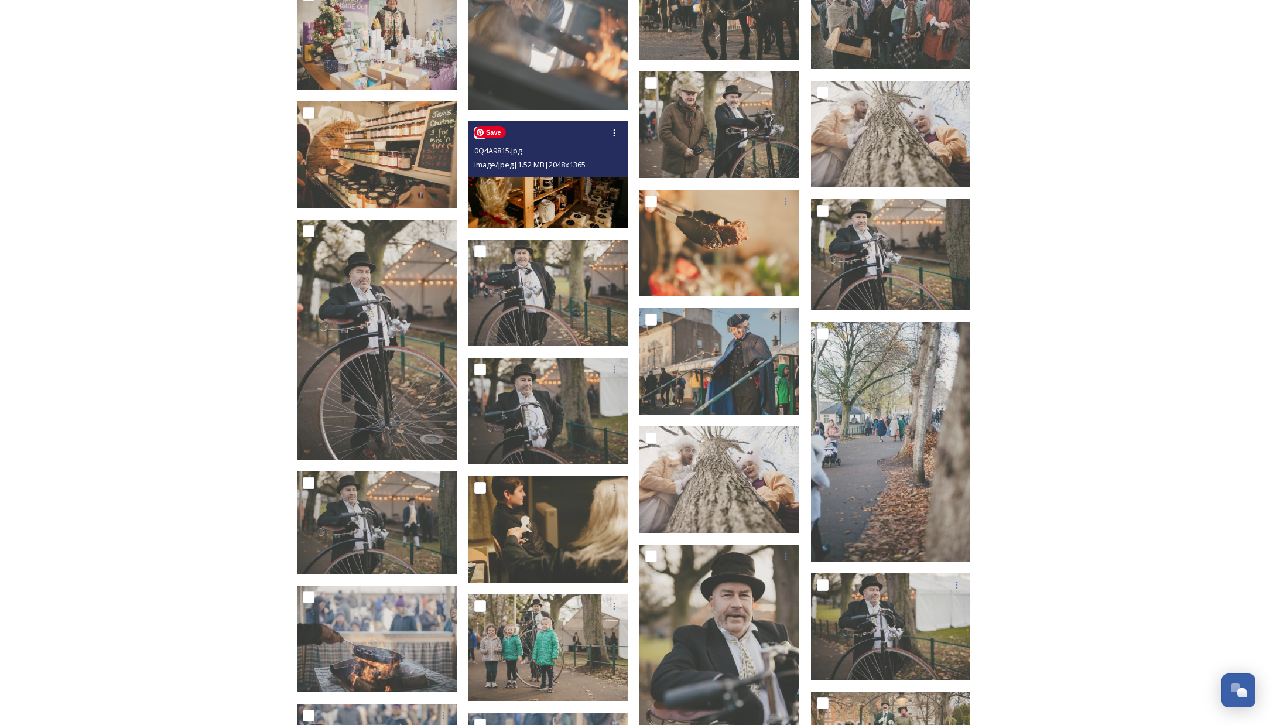
click at [599, 203] on img at bounding box center [549, 174] width 160 height 107
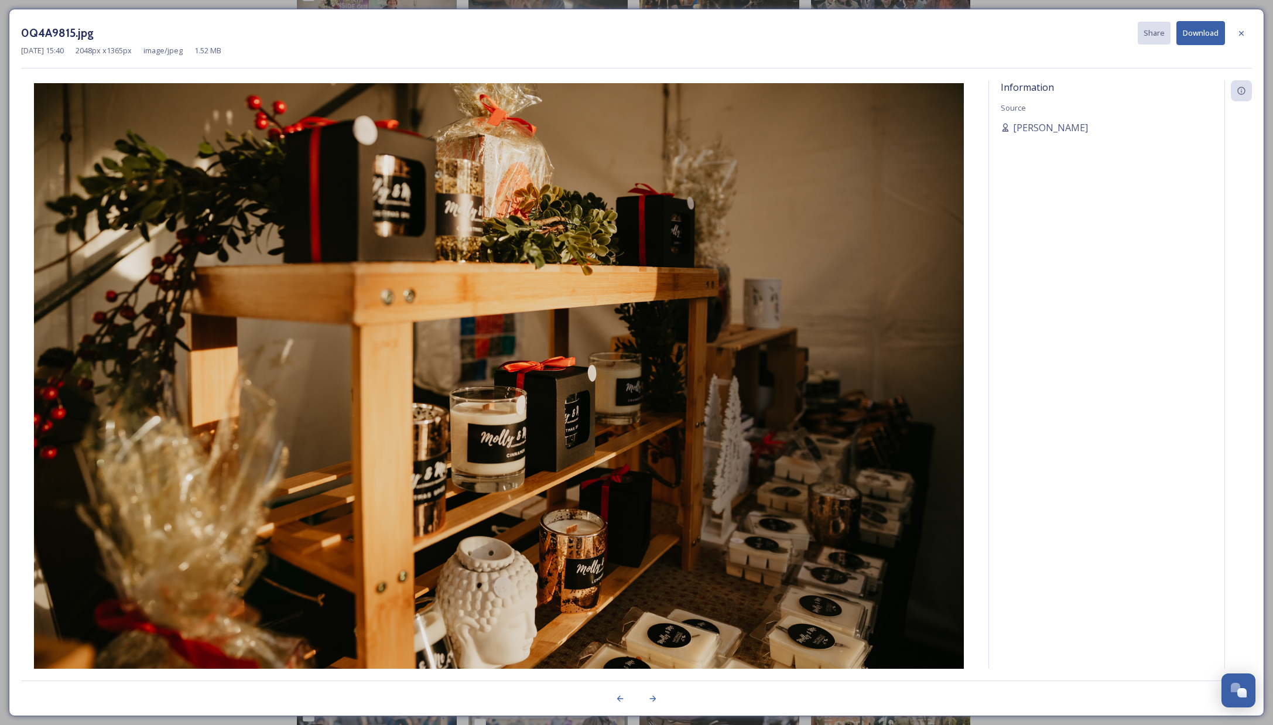
click at [1215, 38] on button "Download" at bounding box center [1201, 33] width 49 height 24
click at [1243, 32] on icon at bounding box center [1241, 33] width 9 height 9
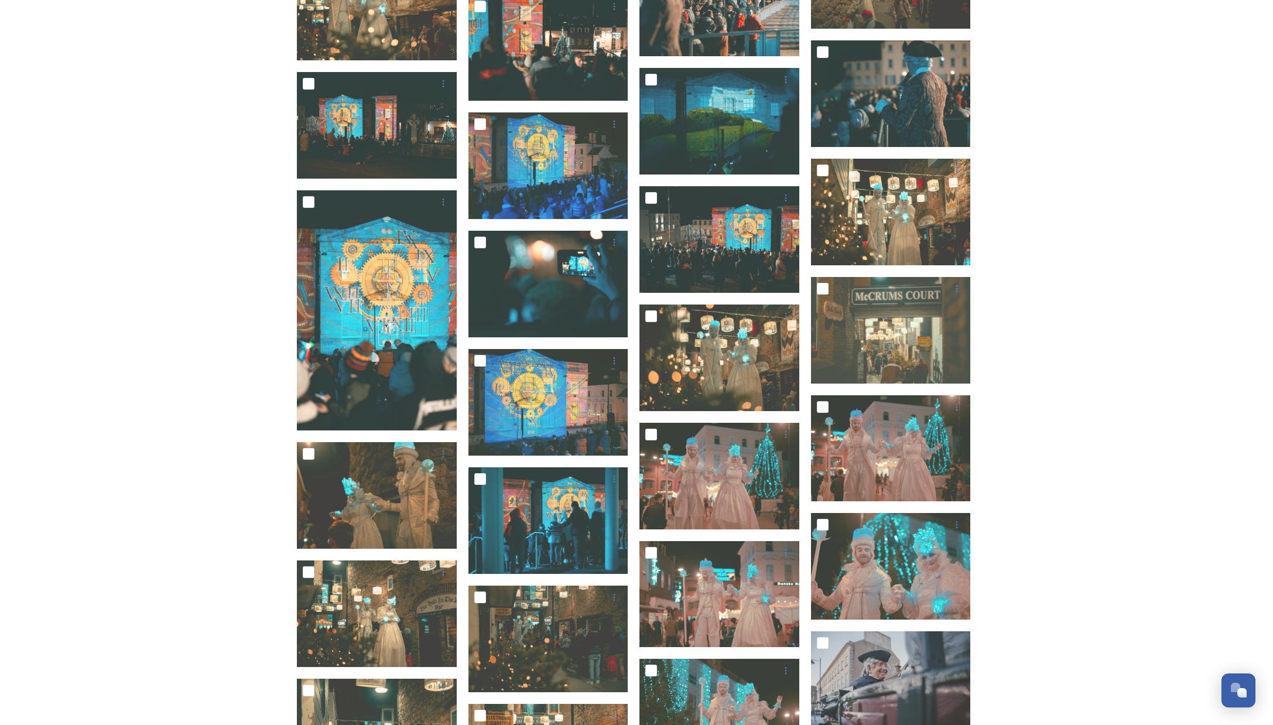
scroll to position [6605, 0]
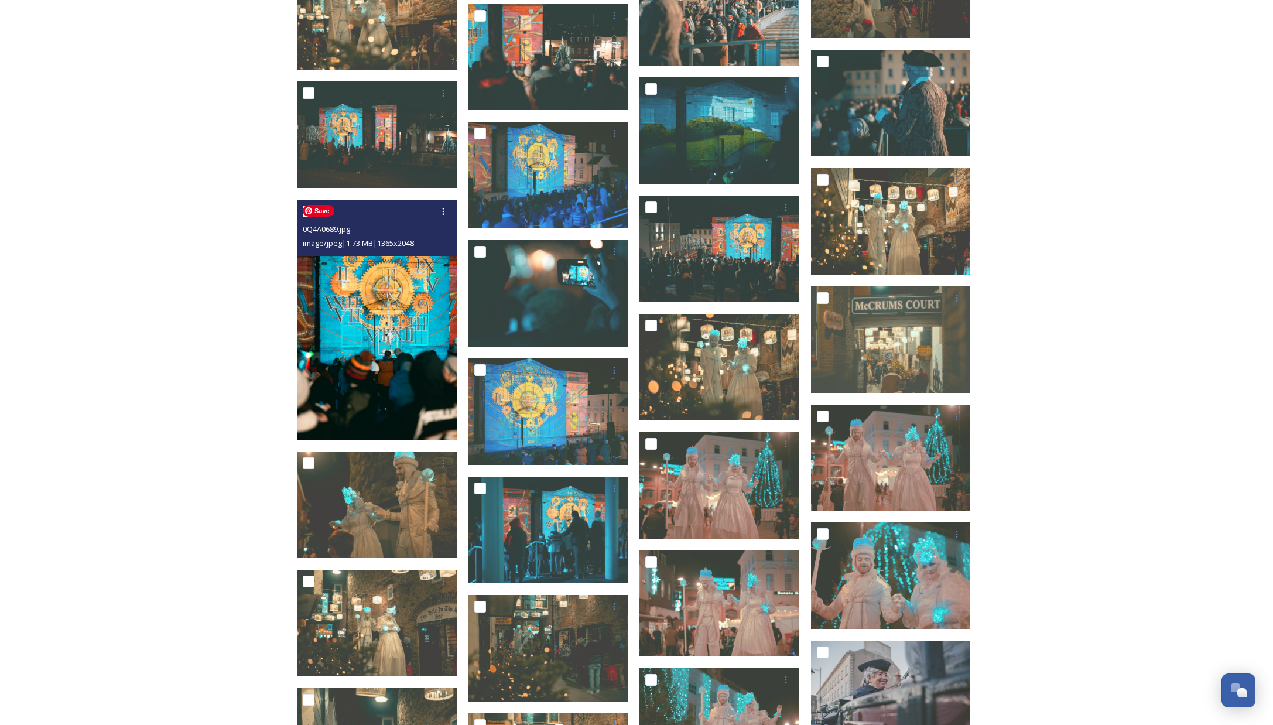
click at [380, 295] on img at bounding box center [377, 320] width 160 height 240
